Goal: Task Accomplishment & Management: Manage account settings

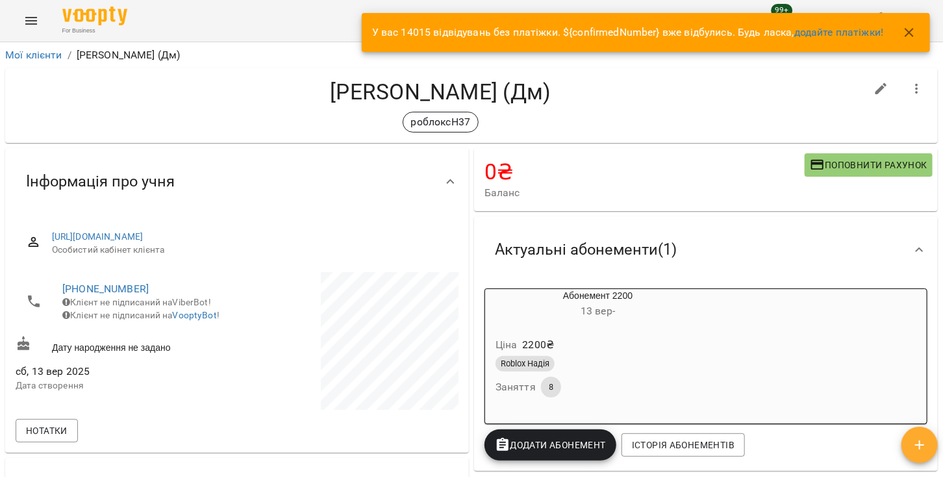
click at [908, 27] on icon "button" at bounding box center [909, 33] width 16 height 16
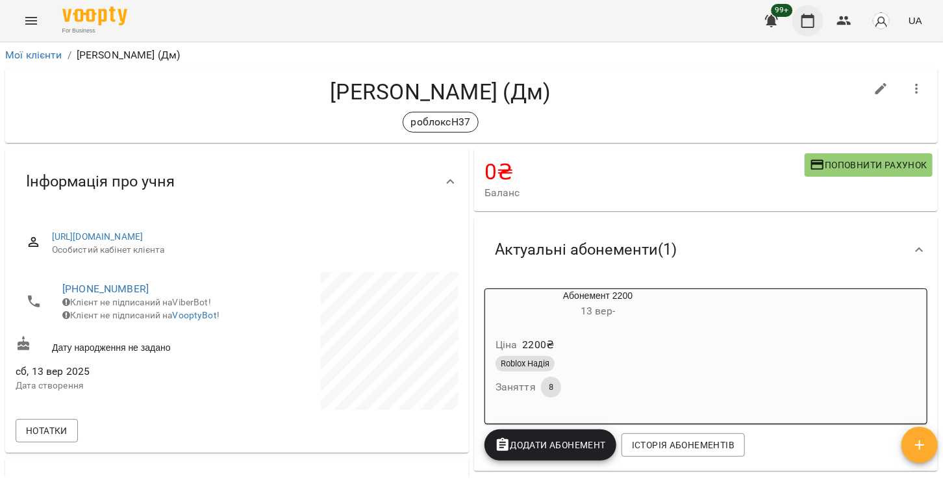
click at [808, 23] on icon "button" at bounding box center [808, 21] width 16 height 16
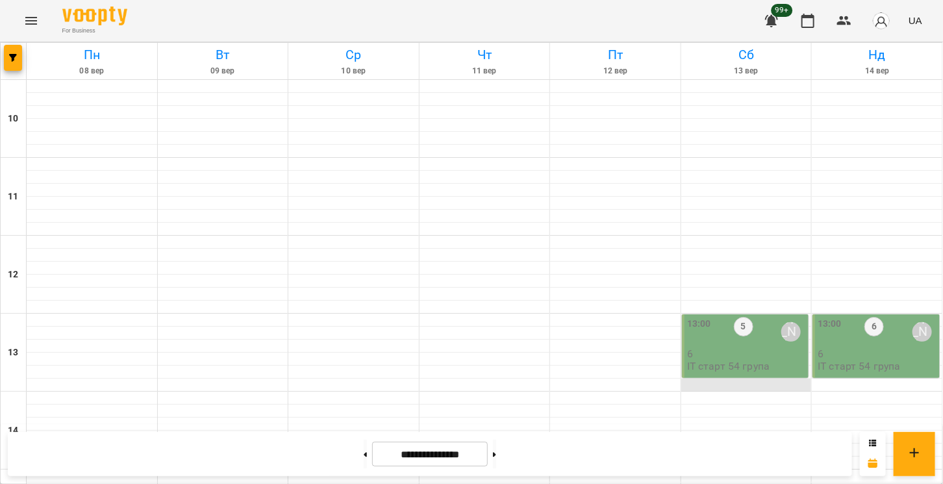
scroll to position [216, 0]
click at [712, 360] on p "ІТ старт 54 група" at bounding box center [728, 365] width 83 height 11
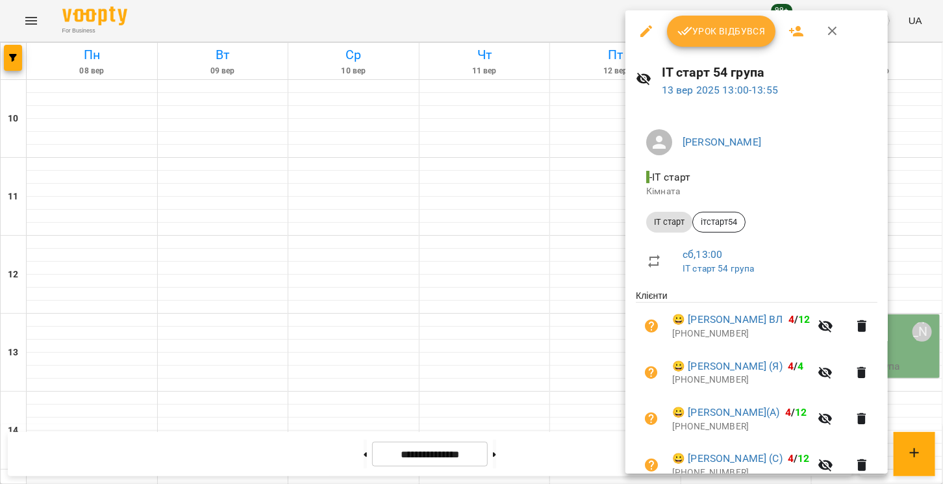
scroll to position [0, 0]
click at [738, 34] on span "Урок відбувся" at bounding box center [721, 31] width 88 height 16
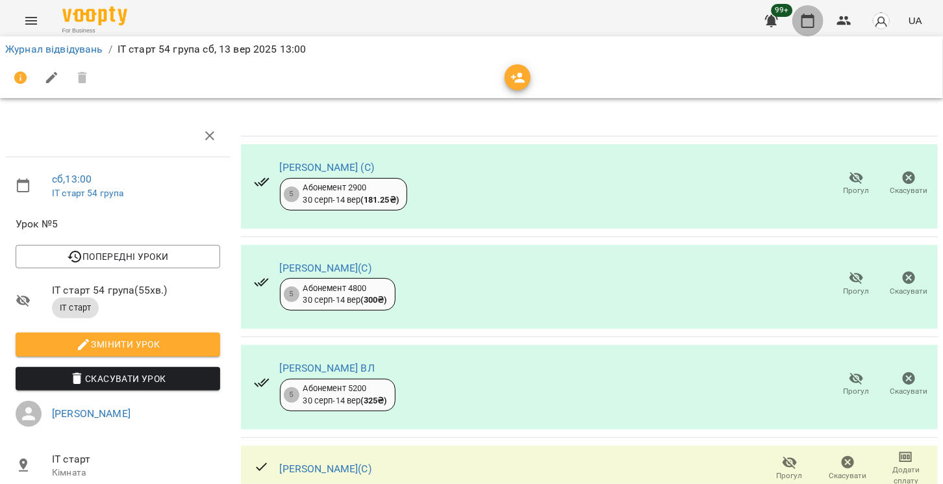
click at [810, 23] on icon "button" at bounding box center [808, 21] width 16 height 16
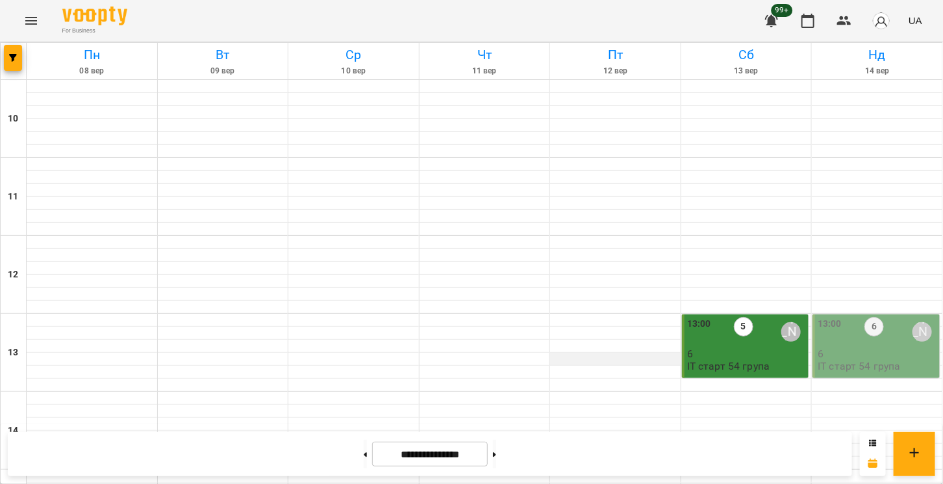
scroll to position [144, 0]
click at [834, 348] on p "6" at bounding box center [876, 353] width 119 height 11
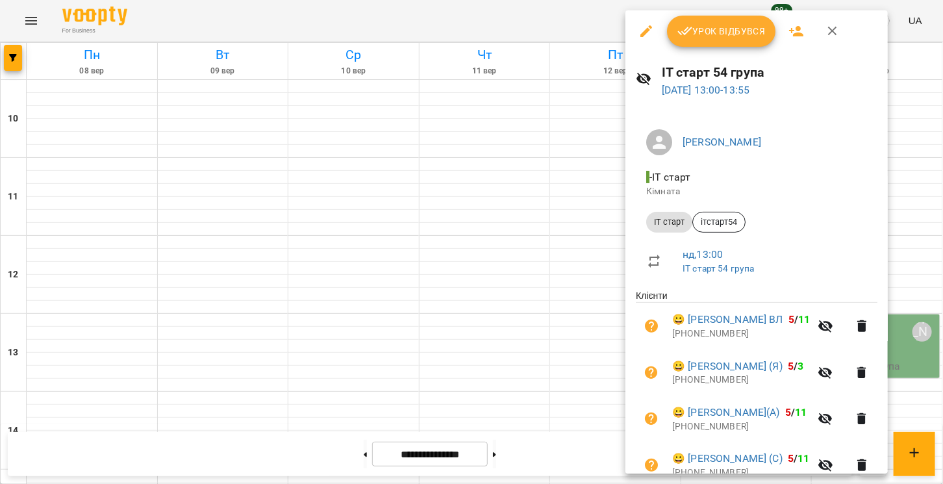
click at [708, 32] on span "Урок відбувся" at bounding box center [721, 31] width 88 height 16
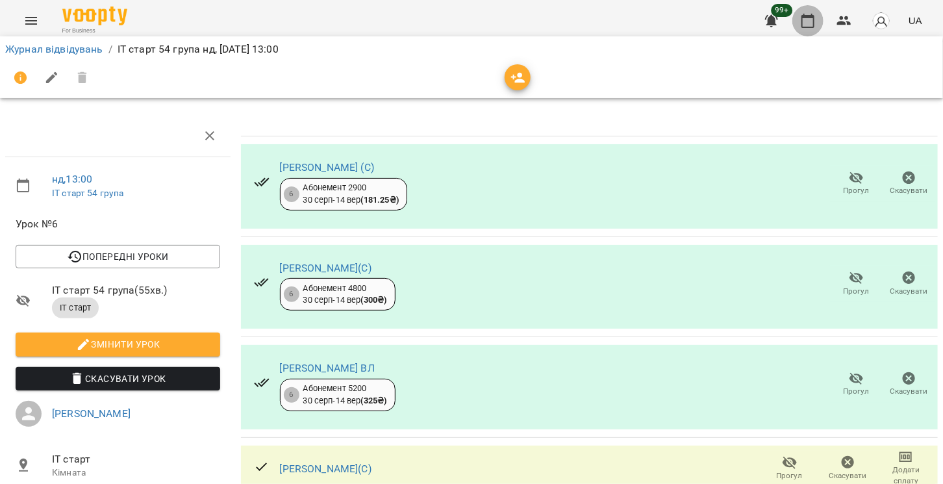
click at [808, 18] on icon "button" at bounding box center [807, 21] width 13 height 14
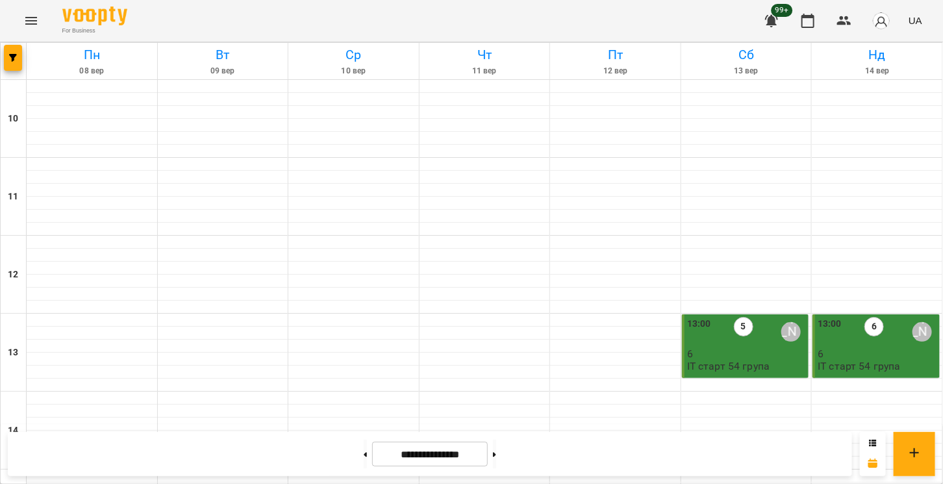
scroll to position [667, 0]
